Goal: Transaction & Acquisition: Register for event/course

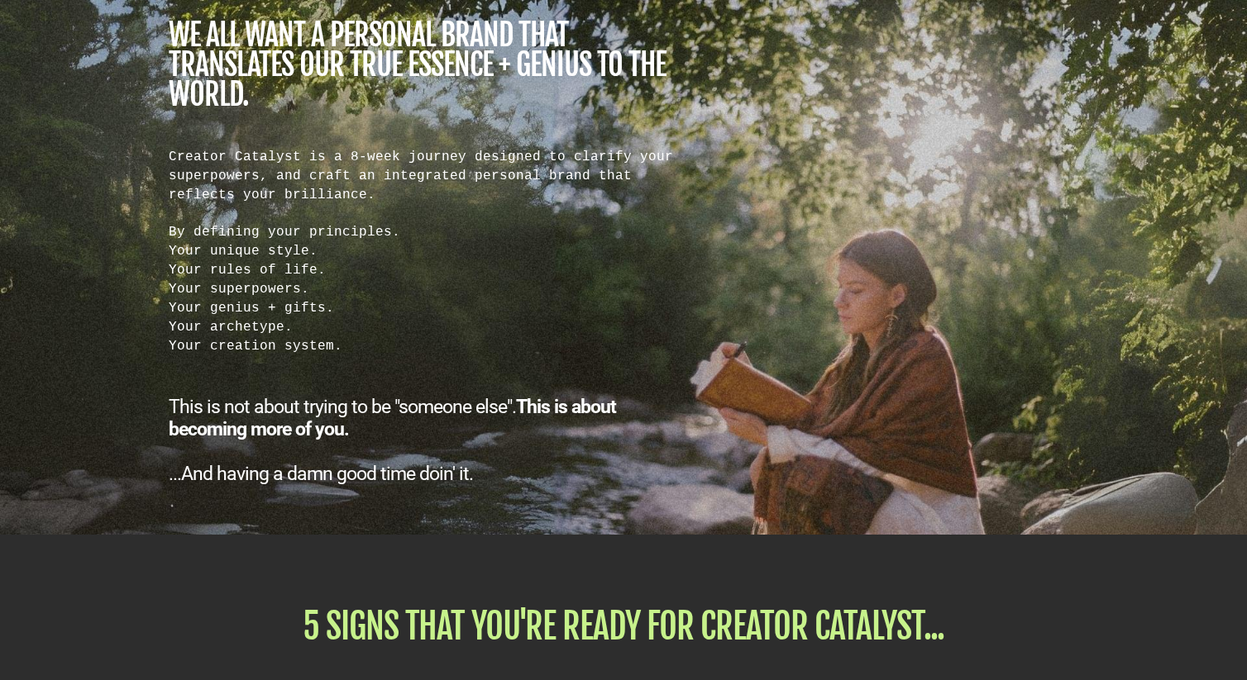
scroll to position [1560, 0]
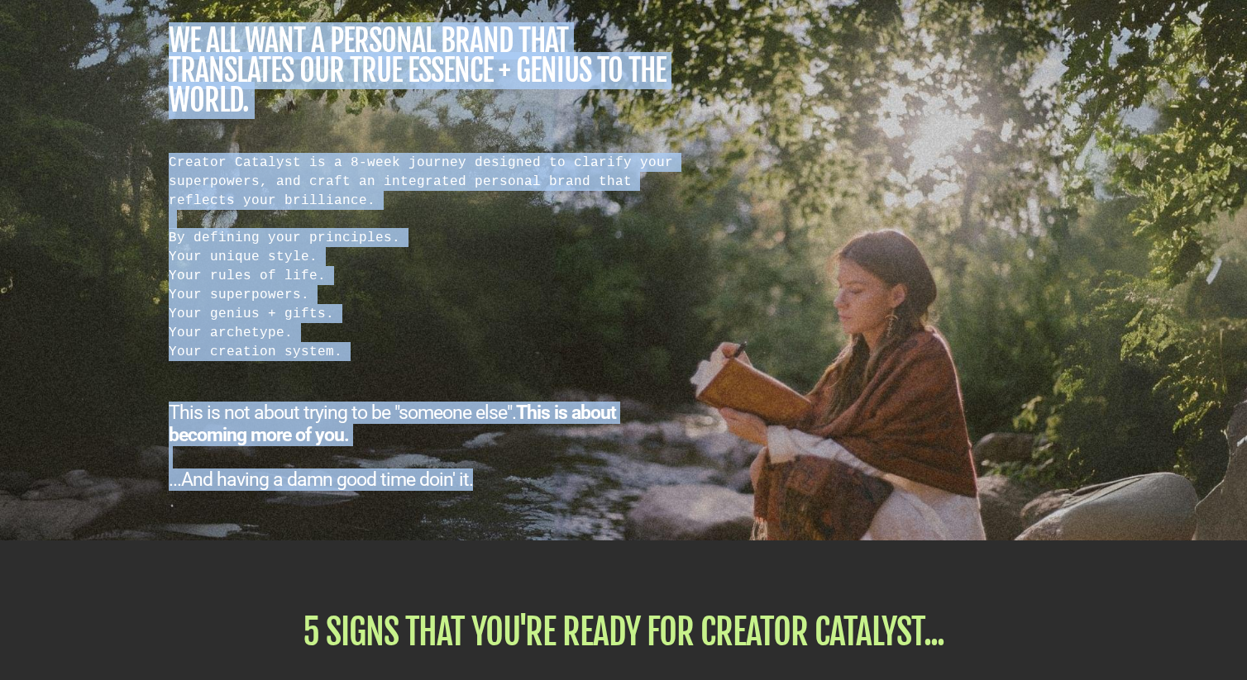
copy div "we all want a personal brand that translates our true essence + genius to the w…"
drag, startPoint x: 471, startPoint y: 479, endPoint x: 171, endPoint y: 37, distance: 533.9
click at [171, 37] on div "WALK WITH ME... we all want a personal brand that translates our true essence +…" at bounding box center [425, 237] width 530 height 508
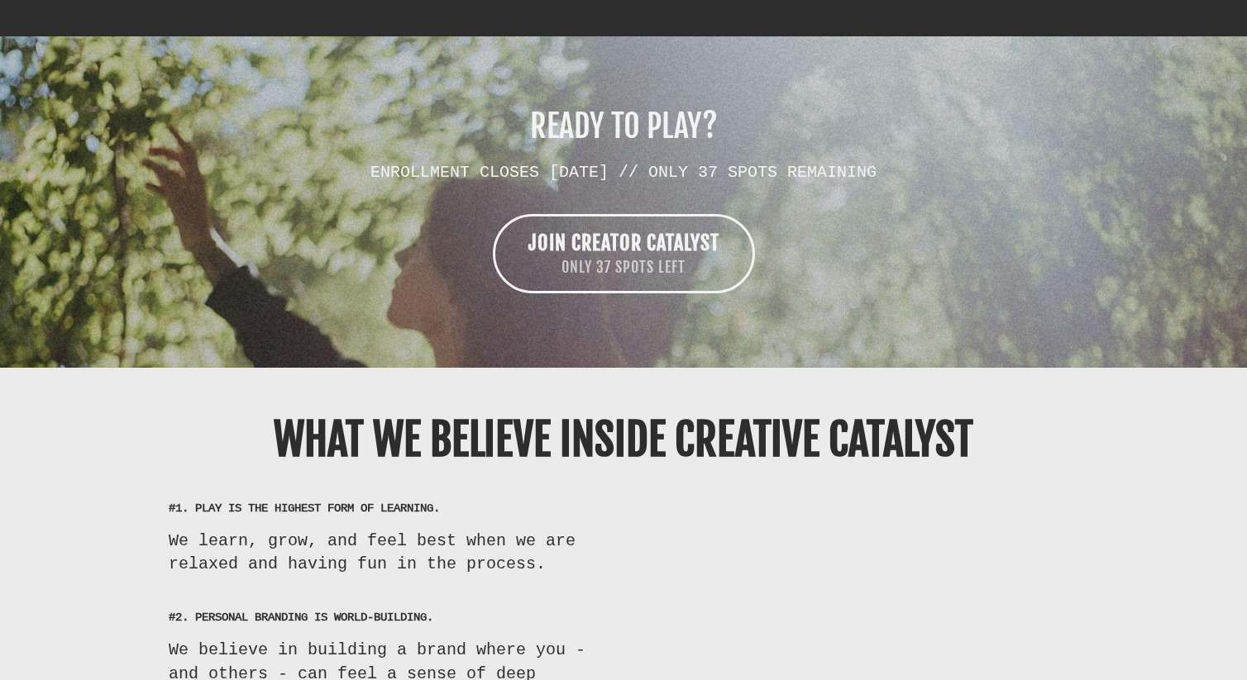
scroll to position [9527, 0]
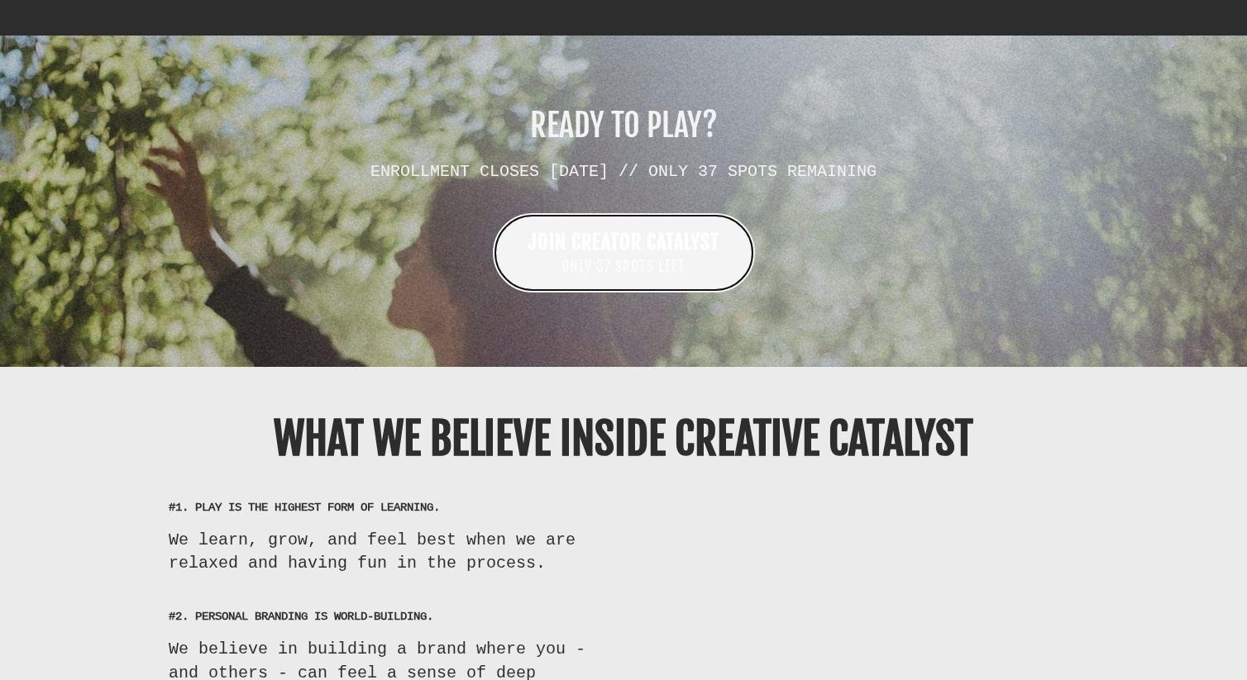
click at [676, 256] on span "ONLY 37 SPOTS LEFT" at bounding box center [623, 266] width 191 height 21
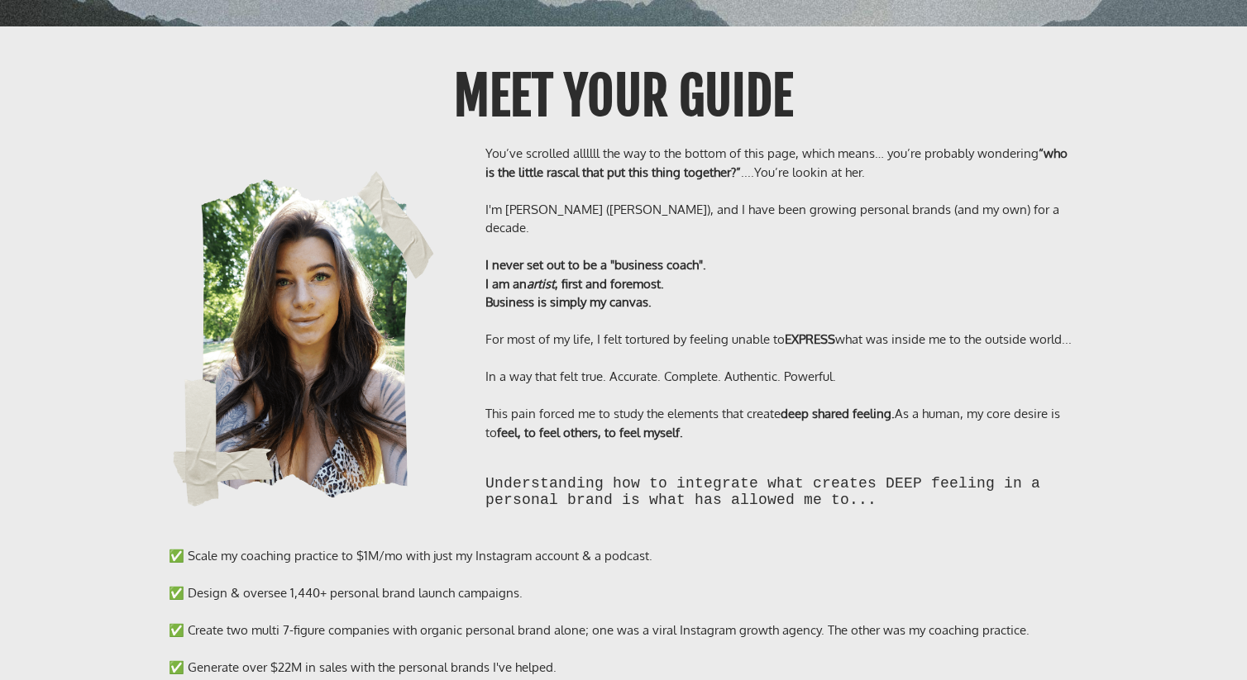
scroll to position [12247, 0]
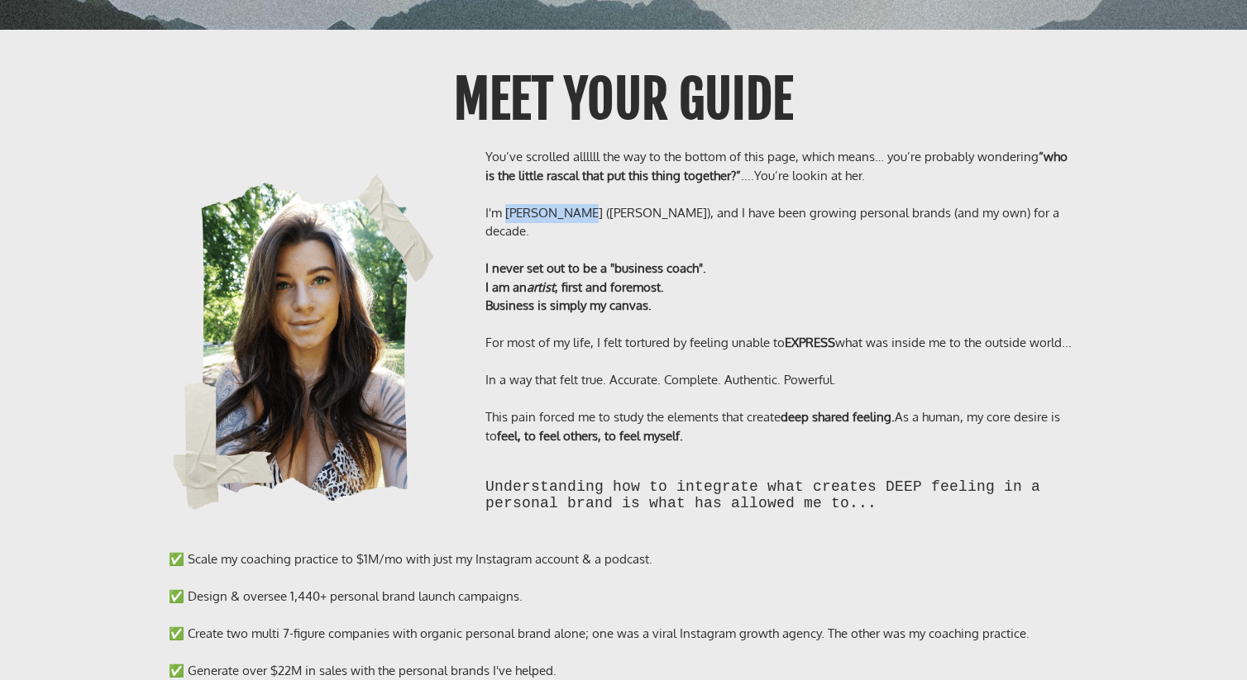
copy div "[PERSON_NAME]"
drag, startPoint x: 570, startPoint y: 188, endPoint x: 506, endPoint y: 188, distance: 64.5
click at [506, 204] on div "I'm [PERSON_NAME] ([PERSON_NAME]), and I have been growing personal brands (and…" at bounding box center [781, 222] width 593 height 37
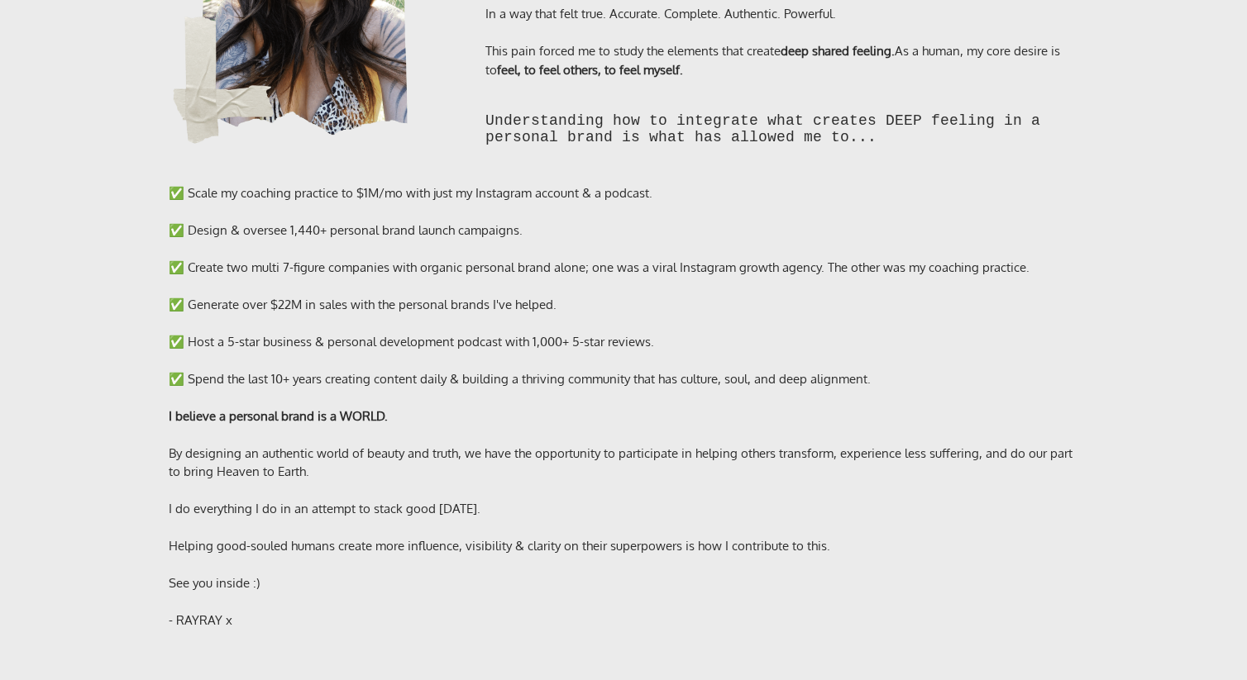
scroll to position [12615, 0]
